Goal: Task Accomplishment & Management: Use online tool/utility

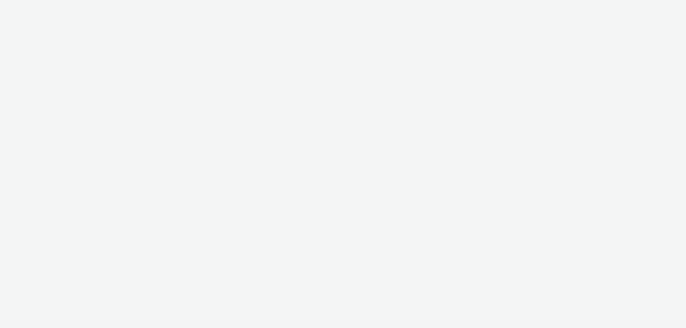
select select "2fbe2c94-e6d8-4501-bb8e-f6c5ede19cf0"
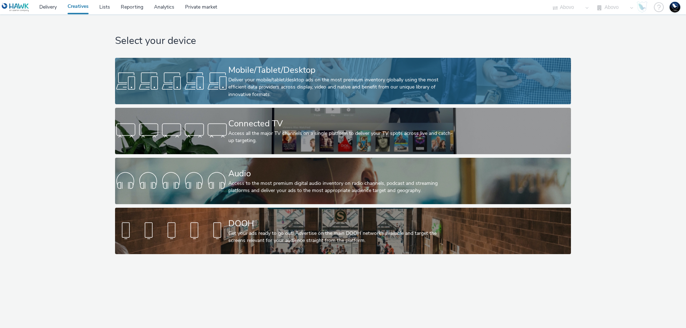
click at [334, 94] on div "Deliver your mobile/tablet/desktop ads on the most premium inventory globally u…" at bounding box center [341, 87] width 226 height 22
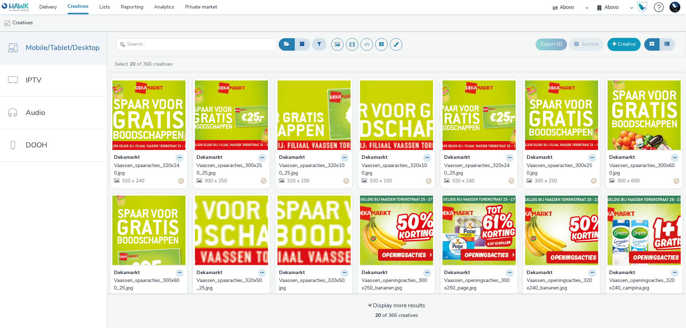
click at [630, 49] on link "Creative" at bounding box center [623, 44] width 33 height 13
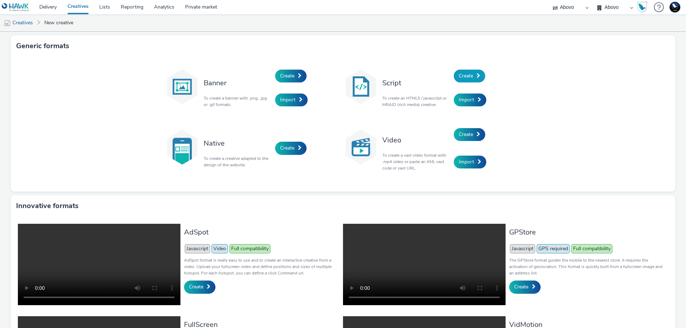
click at [476, 74] on span at bounding box center [478, 75] width 4 height 5
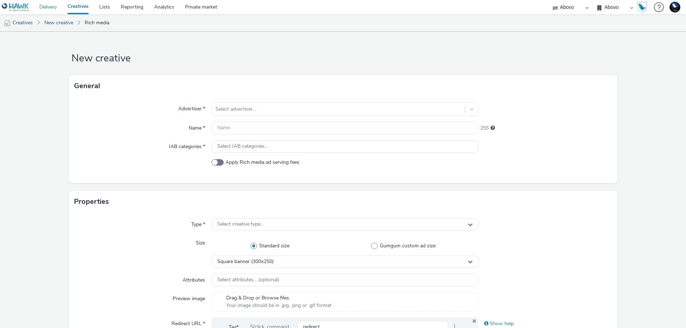
click at [52, 7] on link "Delivery" at bounding box center [48, 7] width 28 height 14
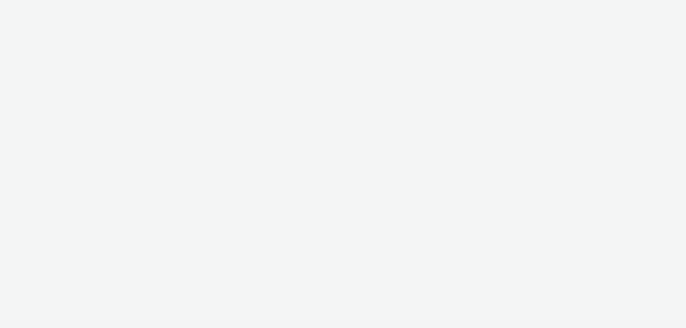
select select "2fbe2c94-e6d8-4501-bb8e-f6c5ede19cf0"
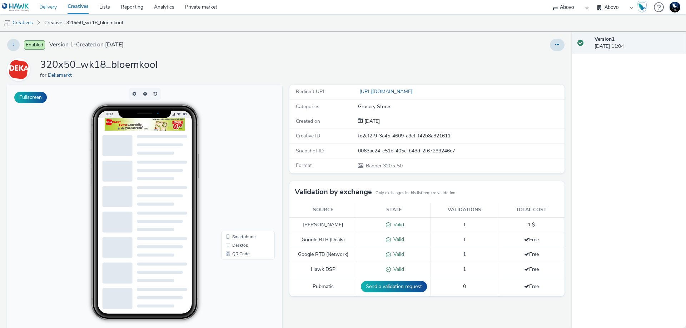
click at [40, 6] on link "Delivery" at bounding box center [48, 7] width 28 height 14
